Goal: Task Accomplishment & Management: Use online tool/utility

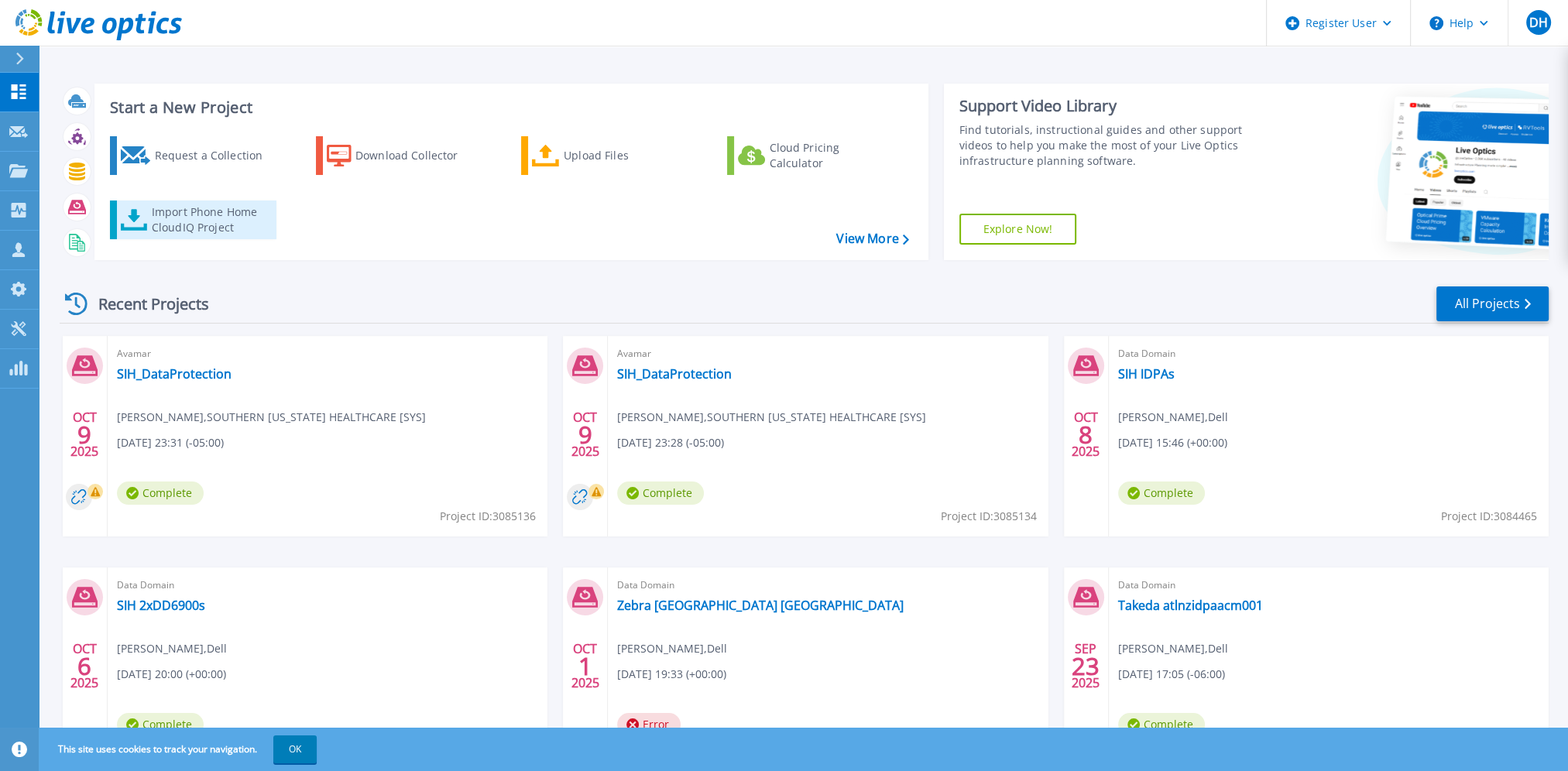
click at [222, 220] on div "Import Phone Home CloudIQ Project" at bounding box center [212, 220] width 121 height 31
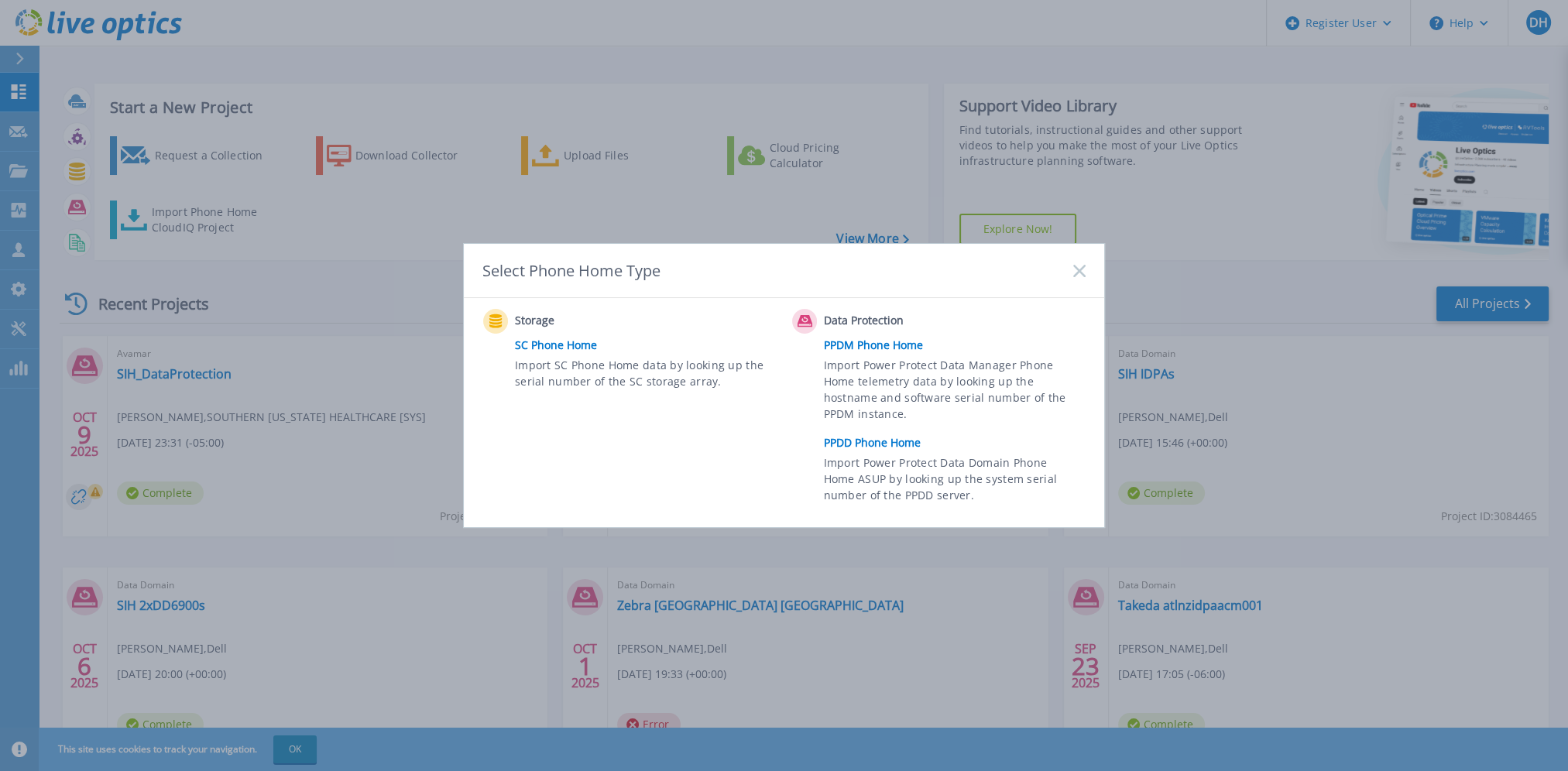
click at [879, 343] on link "PPDM Phone Home" at bounding box center [958, 345] width 270 height 23
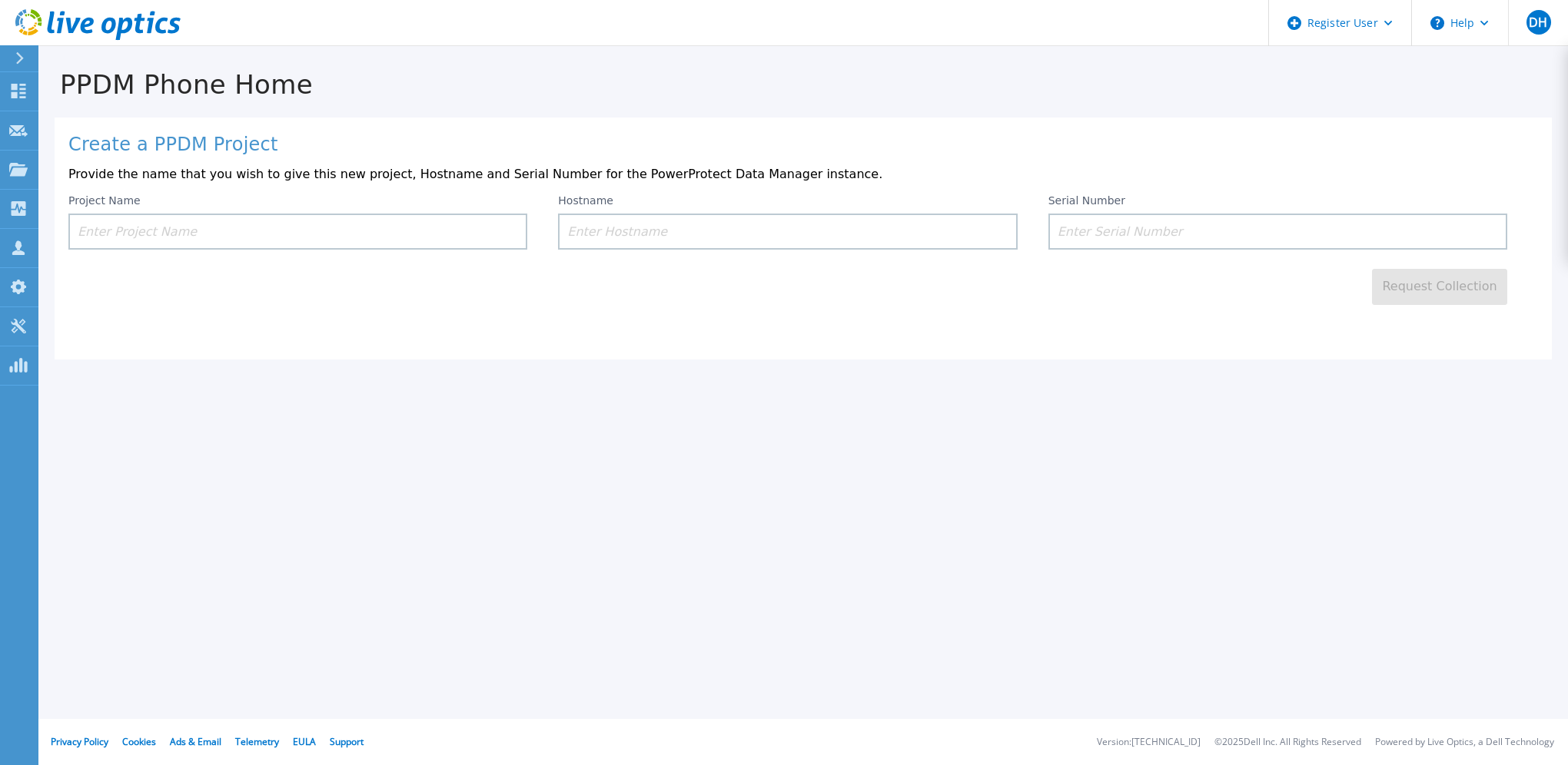
click at [295, 231] on input at bounding box center [297, 231] width 459 height 36
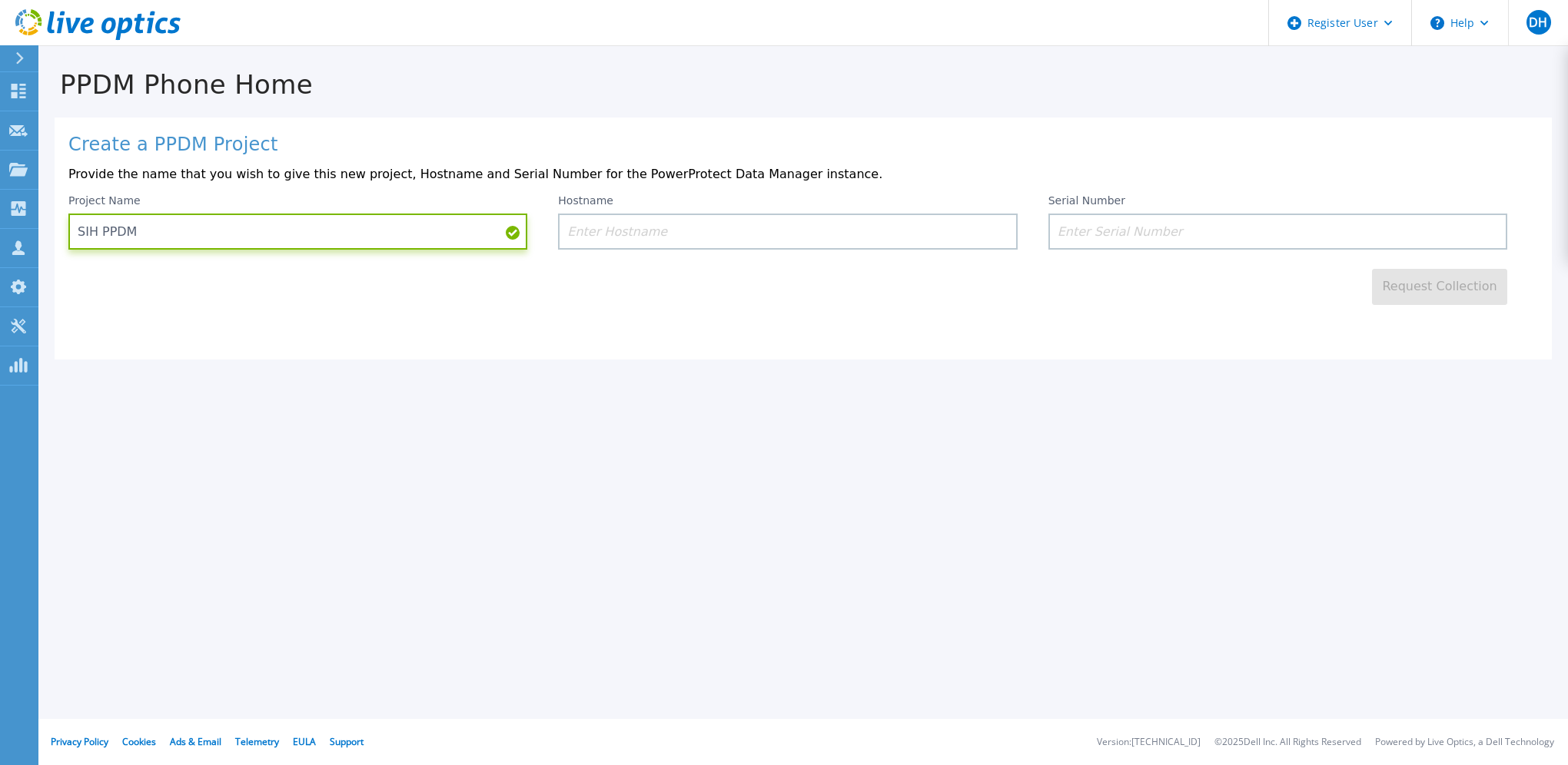
type input "SIH PPDM"
click at [654, 229] on input at bounding box center [787, 231] width 459 height 36
paste input "hmc-ppdm01.hmc.local"
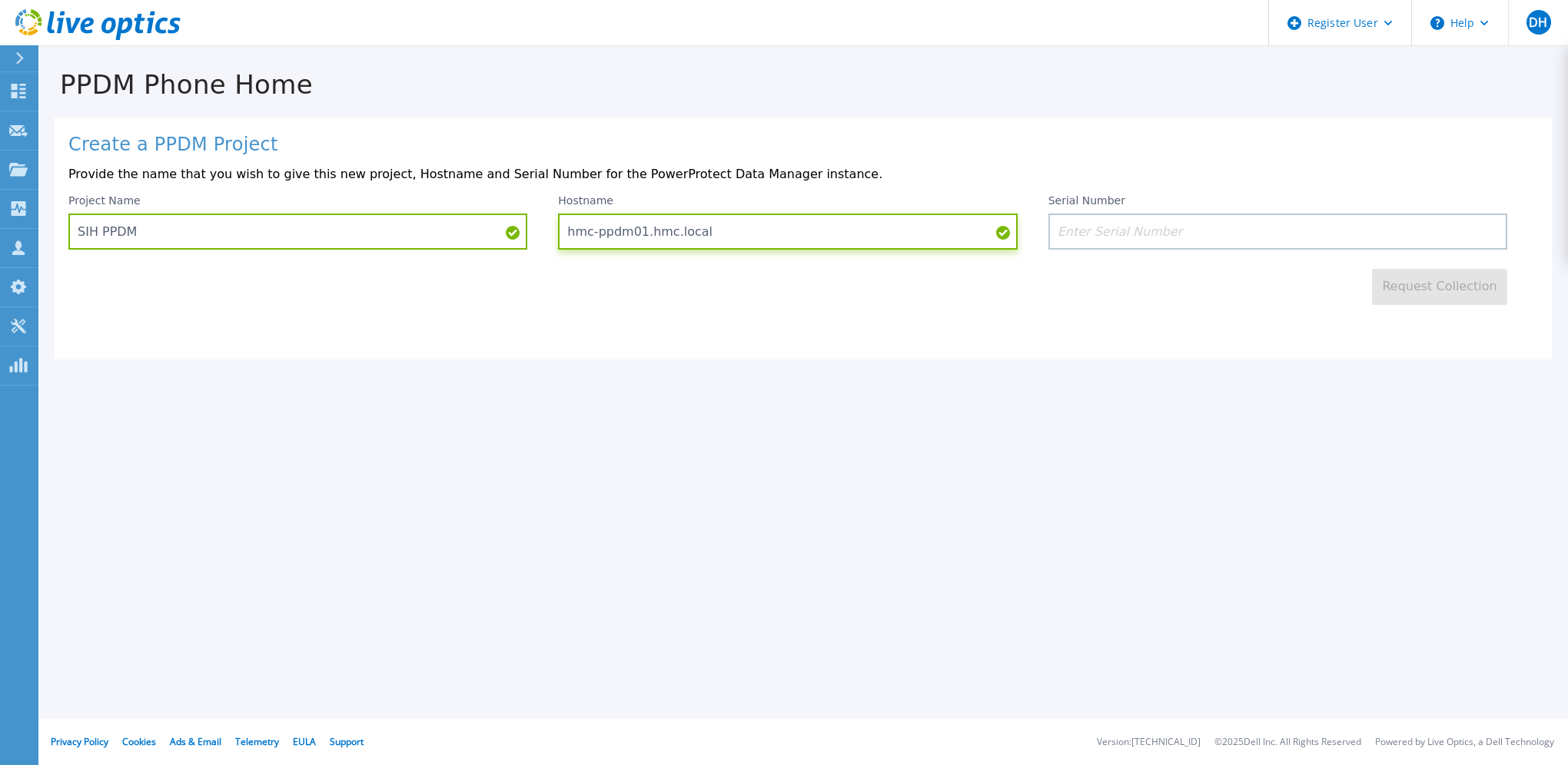
type input "hmc-ppdm01.hmc.local"
click at [1150, 231] on input at bounding box center [1278, 231] width 459 height 36
click at [1149, 227] on input at bounding box center [1278, 231] width 459 height 36
paste input "ELMPPD0523LDKR"
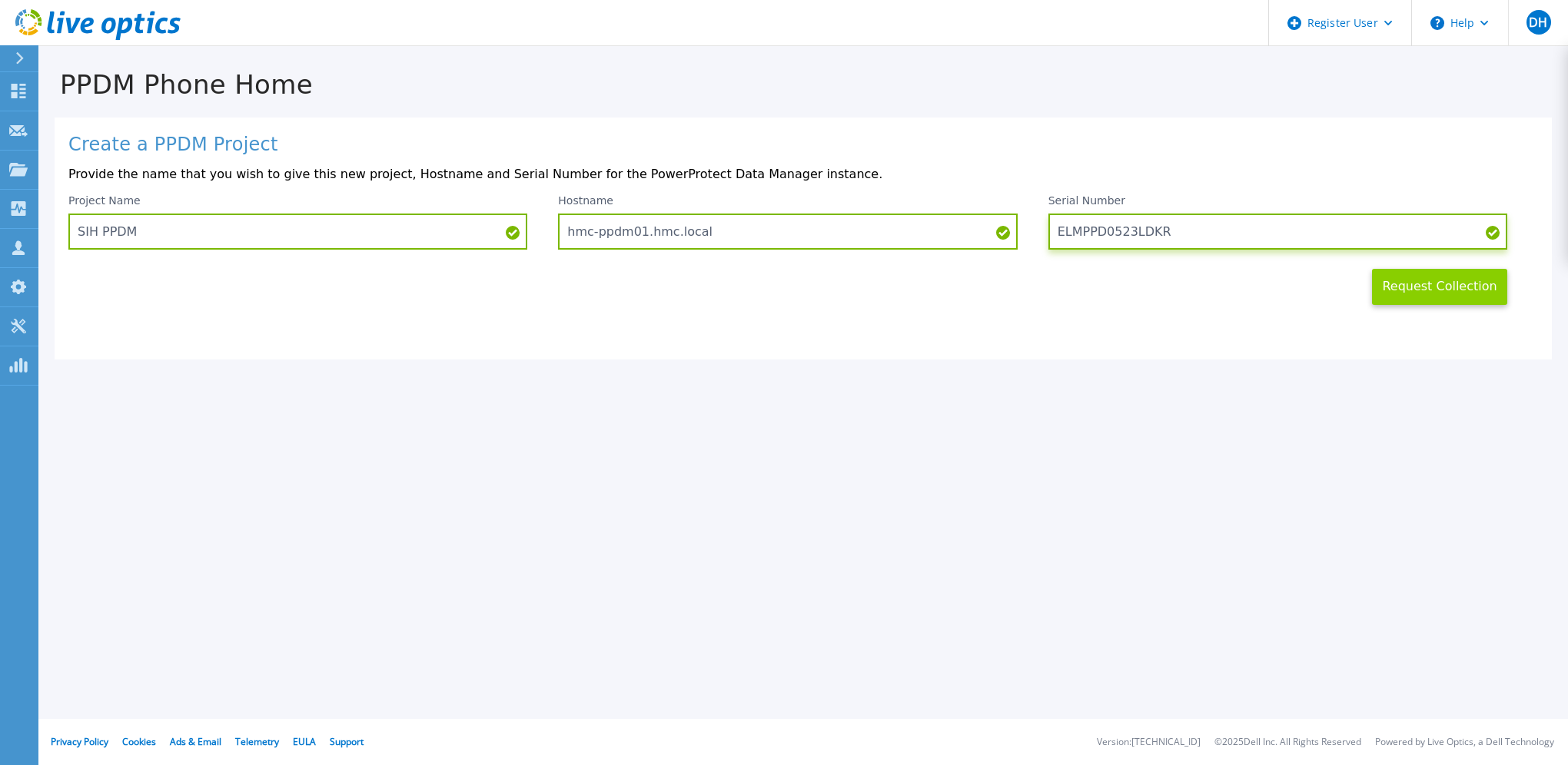
type input "ELMPPD0523LDKR"
click at [1416, 290] on button "Request Collection" at bounding box center [1440, 287] width 135 height 36
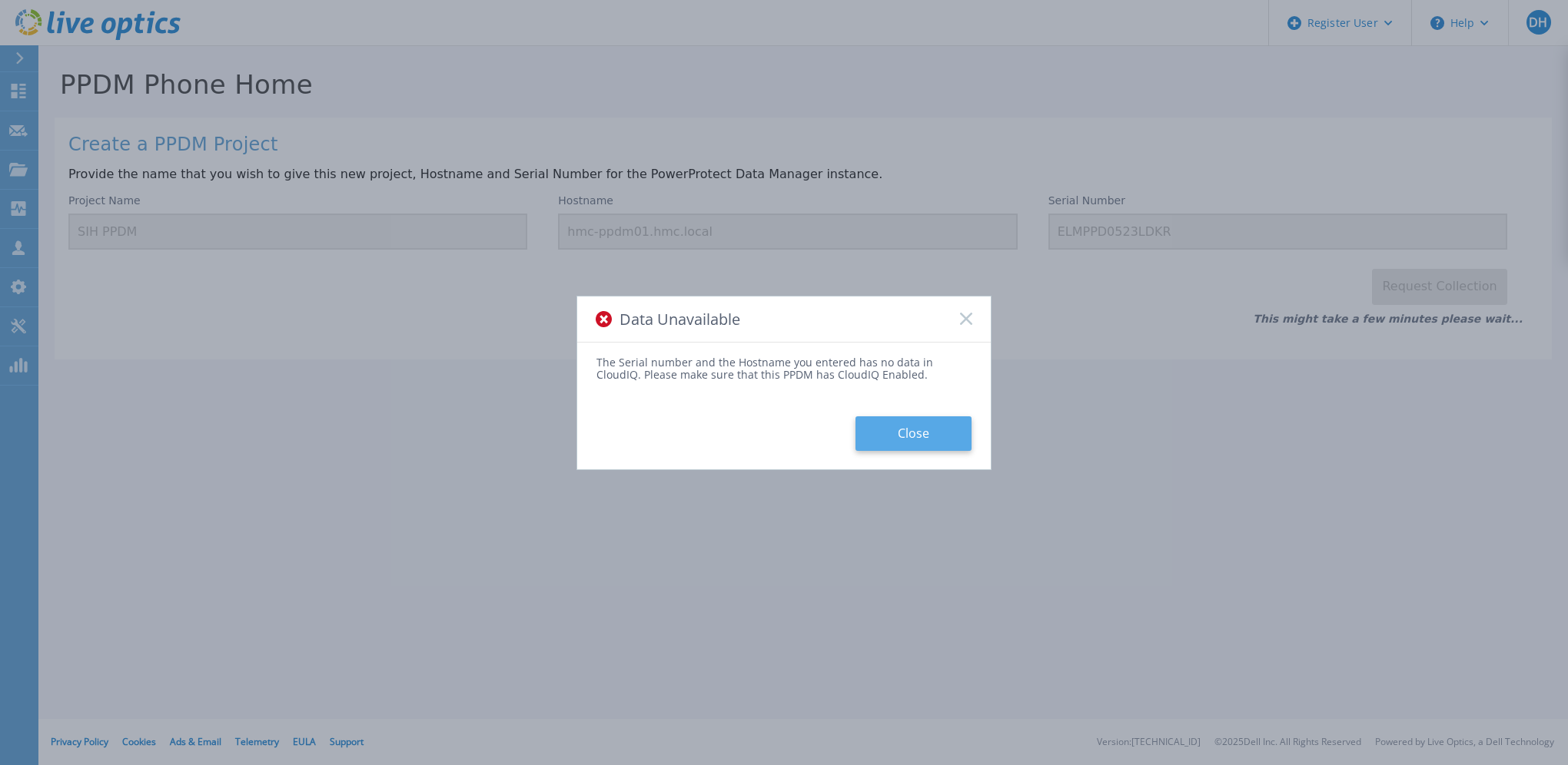
click at [908, 436] on button "Close" at bounding box center [914, 434] width 116 height 34
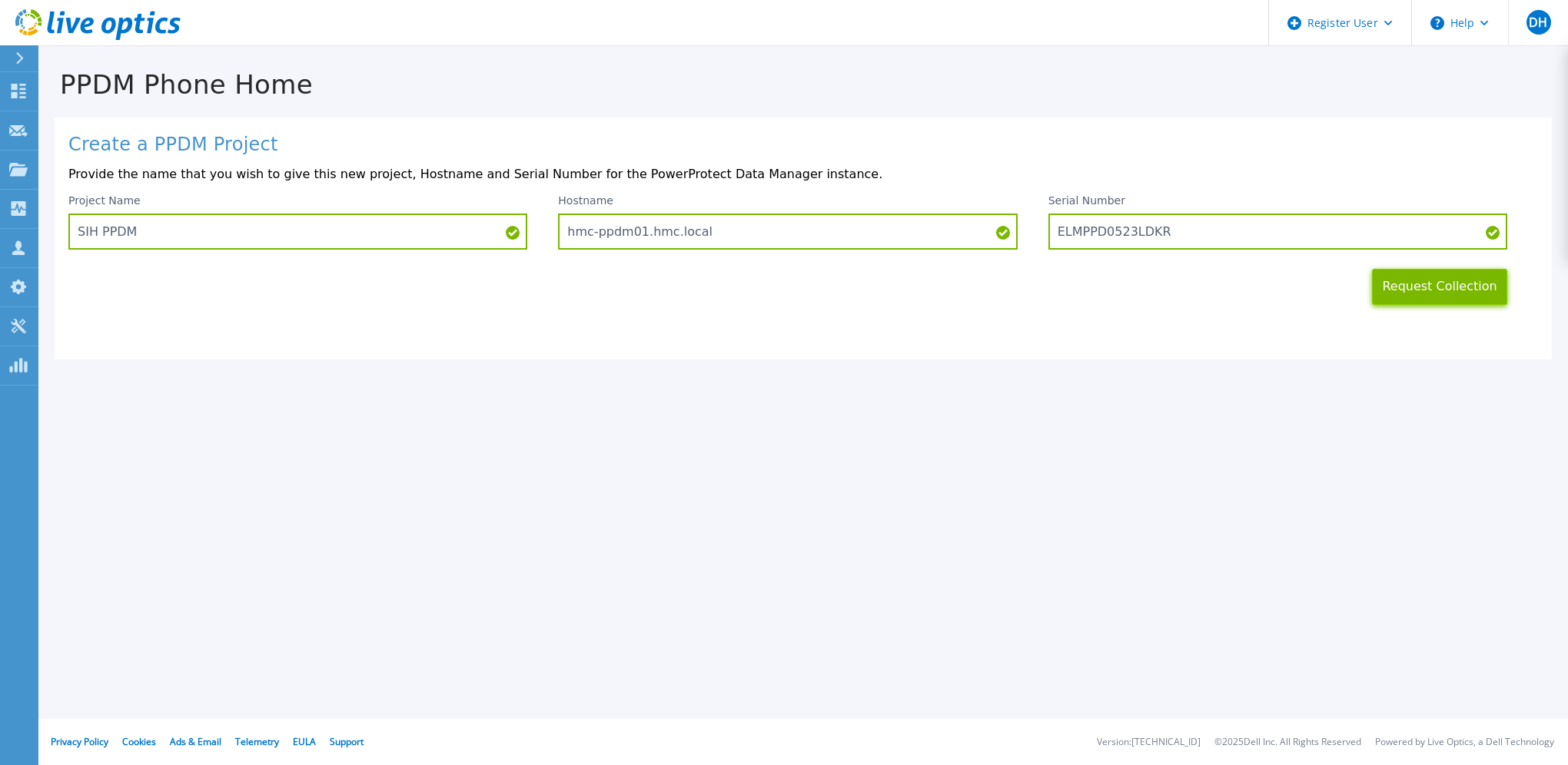
click at [1420, 292] on button "Request Collection" at bounding box center [1440, 287] width 135 height 36
